Goal: Find specific page/section: Find specific page/section

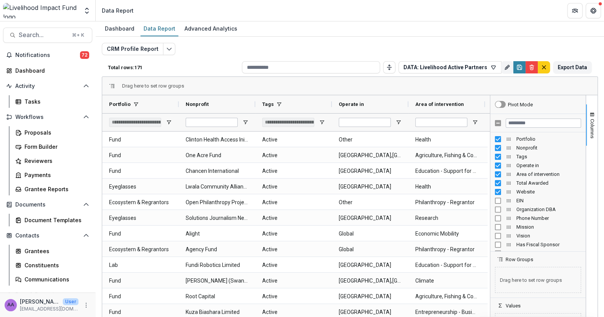
click at [420, 47] on div "CRM Profile Report Total rows: 171 DATA: Livelihood Active Partners Personal Fi…" at bounding box center [350, 184] width 496 height 283
